Goal: Task Accomplishment & Management: Use online tool/utility

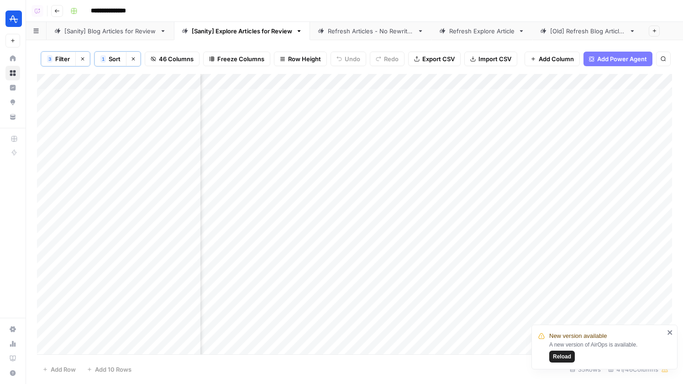
scroll to position [0, 2457]
click at [362, 96] on div "Add Column" at bounding box center [354, 214] width 635 height 280
click at [285, 99] on div "Add Column" at bounding box center [354, 214] width 635 height 280
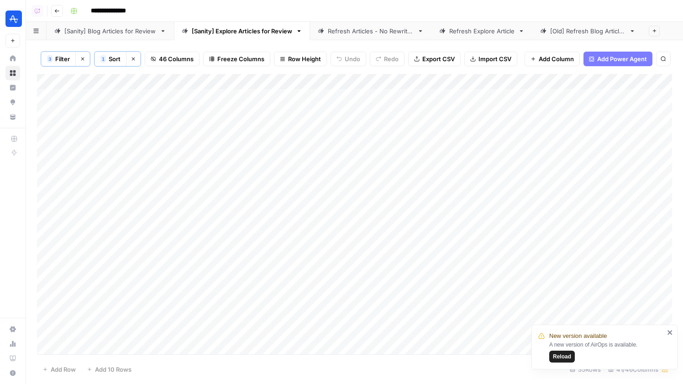
click at [127, 22] on link "[Sanity] Blog Articles for Review" at bounding box center [110, 31] width 127 height 18
click at [621, 81] on div "Add Column" at bounding box center [354, 213] width 635 height 278
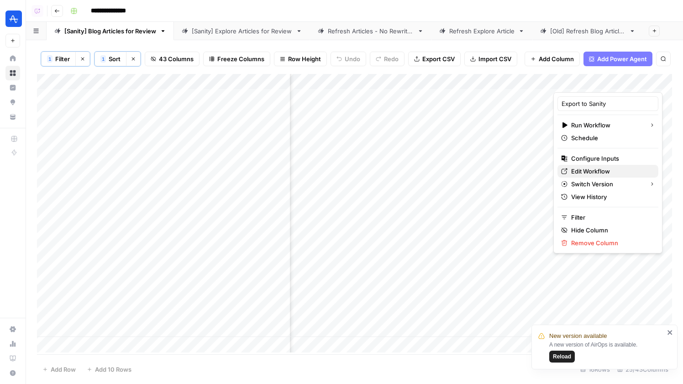
click at [574, 172] on span "Edit Workflow" at bounding box center [611, 171] width 80 height 9
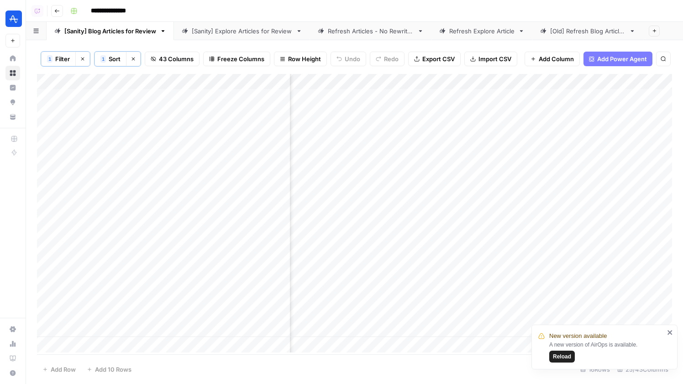
click at [623, 79] on div "Add Column" at bounding box center [354, 213] width 635 height 278
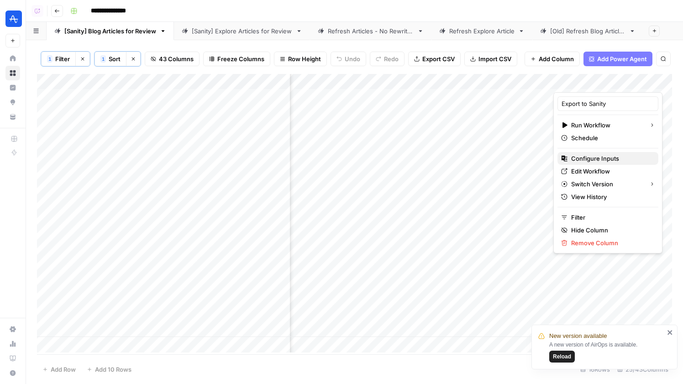
click at [593, 162] on span "Configure Inputs" at bounding box center [611, 158] width 80 height 9
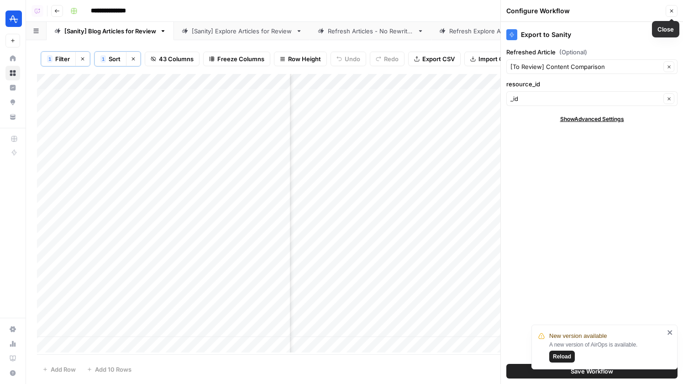
click at [672, 13] on icon "button" at bounding box center [670, 10] width 5 height 5
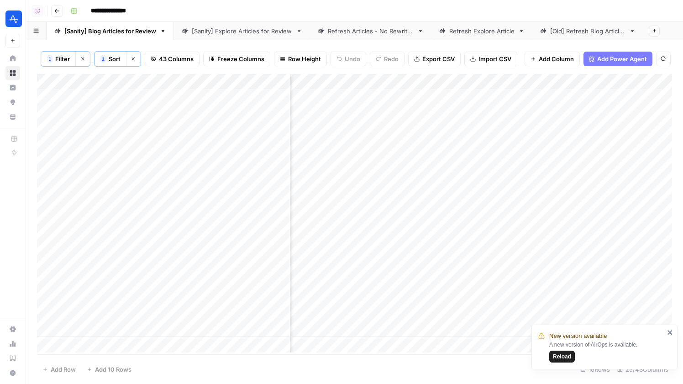
scroll to position [0, 0]
click at [240, 32] on div "[Sanity] Explore Articles for Review" at bounding box center [242, 30] width 100 height 9
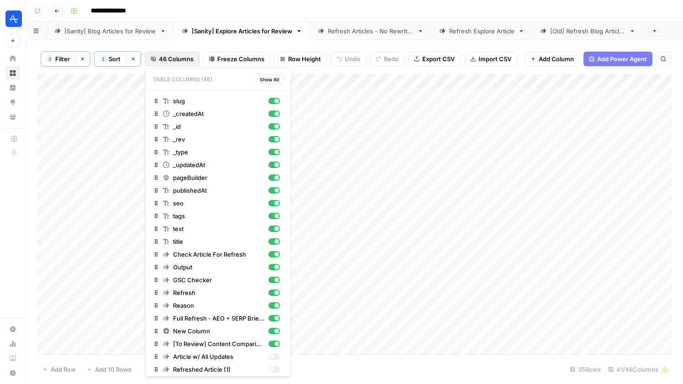
click at [158, 59] on button "46 Columns" at bounding box center [172, 59] width 55 height 15
click at [337, 42] on div "3 Filter Clear filters 1 Sort Clear sorts 46 Columns Freeze Columns Row Height …" at bounding box center [354, 212] width 657 height 344
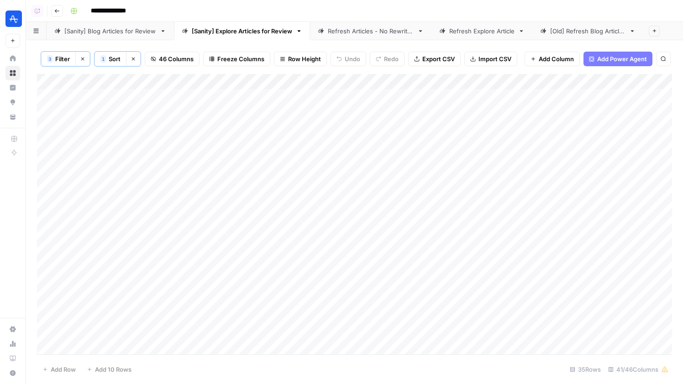
click at [336, 99] on div "Add Column" at bounding box center [354, 214] width 635 height 280
click at [330, 151] on div "Add Column" at bounding box center [354, 214] width 635 height 280
click at [136, 31] on div "[Sanity] Blog Articles for Review" at bounding box center [110, 30] width 92 height 9
click at [184, 59] on span "43 Columns" at bounding box center [176, 58] width 35 height 9
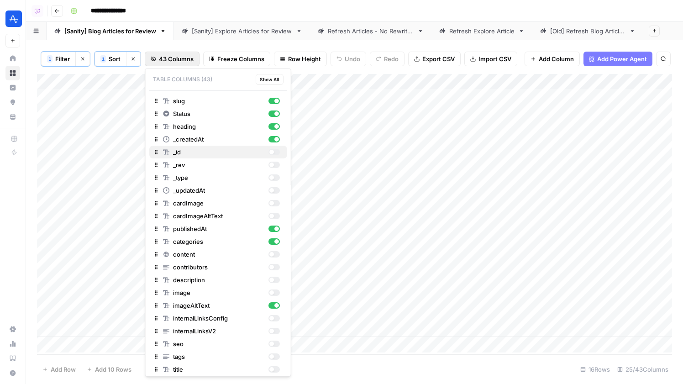
click at [275, 154] on div "button" at bounding box center [273, 152] width 11 height 6
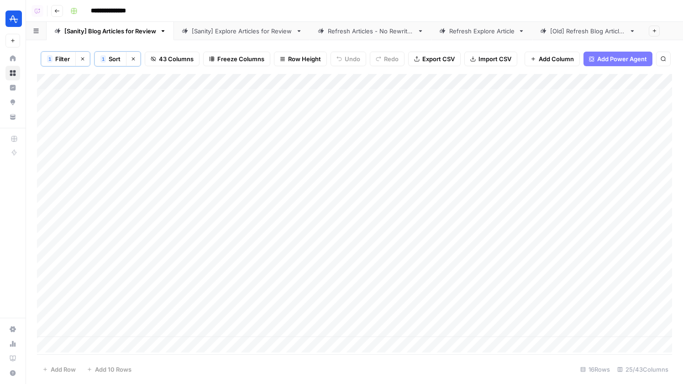
click at [203, 31] on div "[Sanity] Explore Articles for Review" at bounding box center [242, 30] width 100 height 9
click at [109, 60] on span "Sort" at bounding box center [115, 58] width 12 height 9
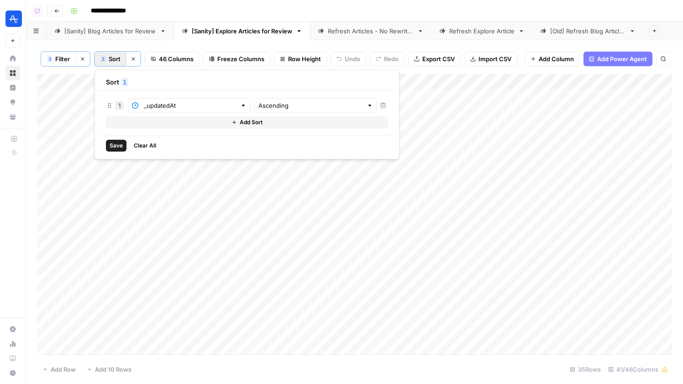
click at [109, 60] on span "Sort" at bounding box center [115, 58] width 12 height 9
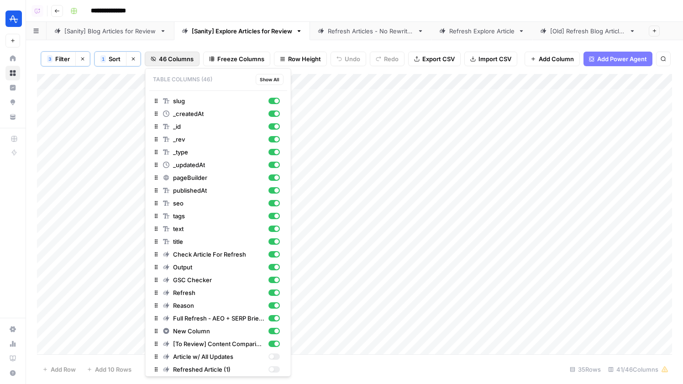
click at [166, 57] on span "46 Columns" at bounding box center [176, 58] width 35 height 9
click at [343, 216] on div "Add Column" at bounding box center [354, 214] width 635 height 280
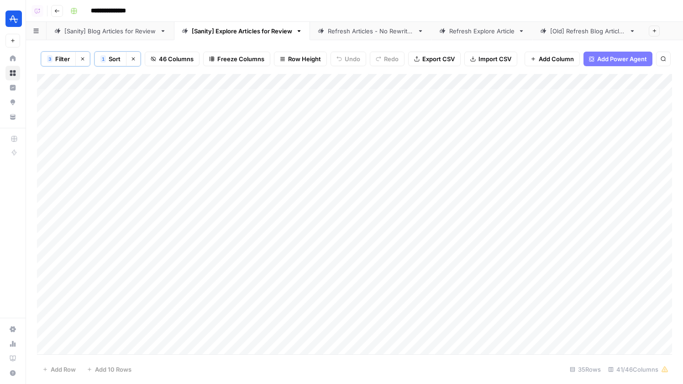
click at [119, 26] on div "[Sanity] Blog Articles for Review" at bounding box center [110, 30] width 92 height 9
